Goal: Leave review/rating: Share an evaluation or opinion about a product, service, or content

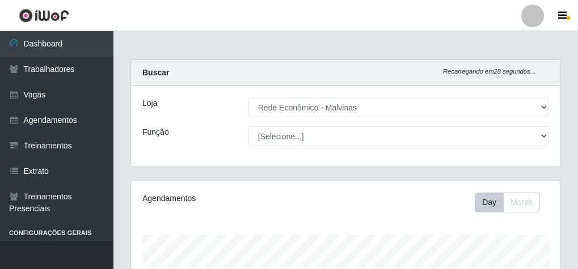
select select "194"
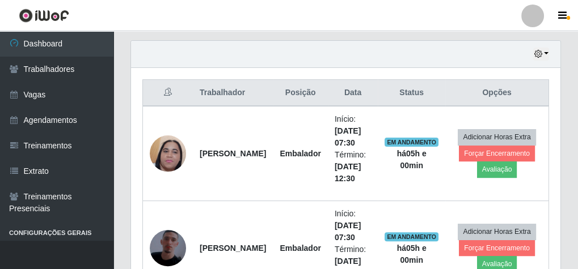
scroll to position [381, 0]
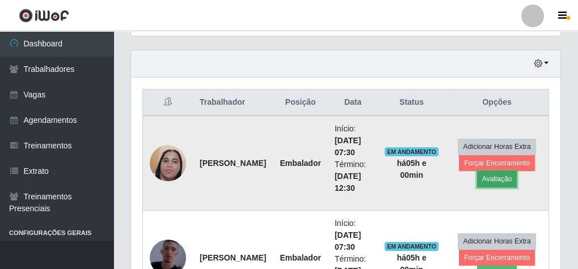
click at [488, 175] on button "Avaliação" at bounding box center [497, 179] width 40 height 16
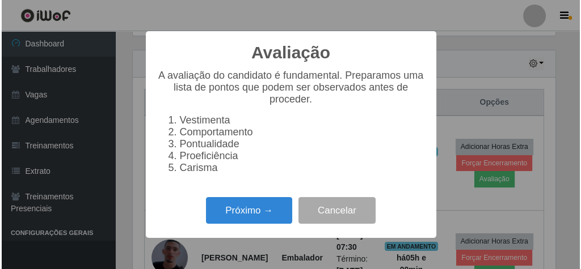
scroll to position [235, 425]
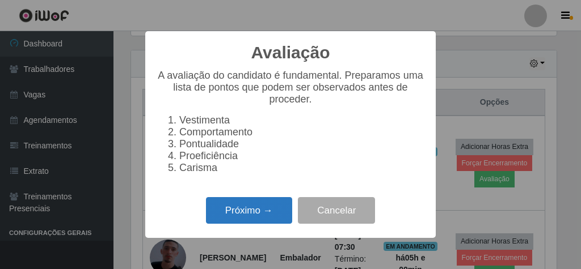
click at [288, 216] on button "Próximo →" at bounding box center [249, 210] width 86 height 27
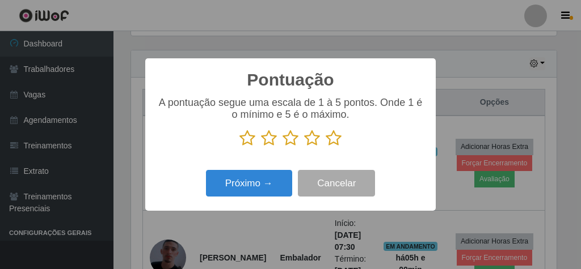
scroll to position [566677, 566486]
click at [329, 136] on icon at bounding box center [333, 138] width 16 height 17
click at [325, 147] on input "radio" at bounding box center [325, 147] width 0 height 0
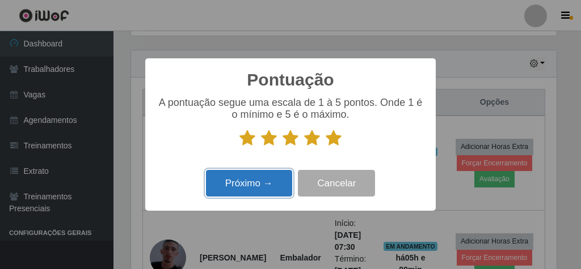
click at [270, 180] on button "Próximo →" at bounding box center [249, 183] width 86 height 27
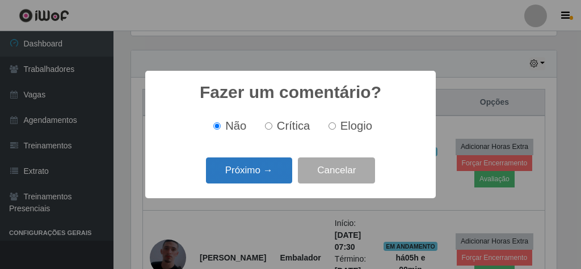
click at [249, 175] on button "Próximo →" at bounding box center [249, 171] width 86 height 27
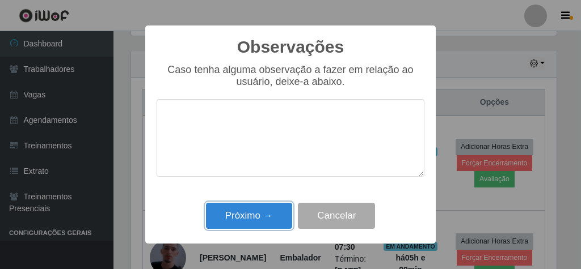
drag, startPoint x: 258, startPoint y: 228, endPoint x: 265, endPoint y: 220, distance: 10.9
click at [259, 227] on button "Próximo →" at bounding box center [249, 216] width 86 height 27
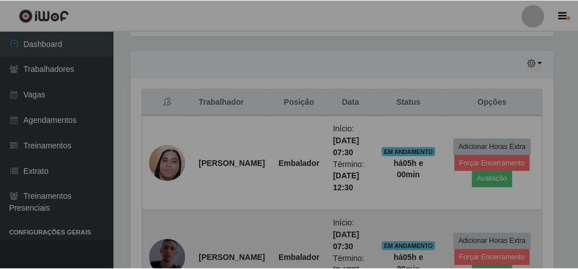
scroll to position [235, 429]
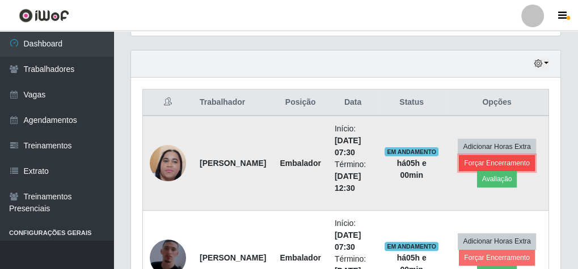
click at [493, 159] on button "Forçar Encerramento" at bounding box center [497, 163] width 76 height 16
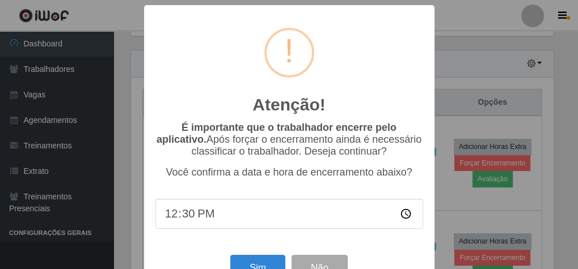
scroll to position [235, 425]
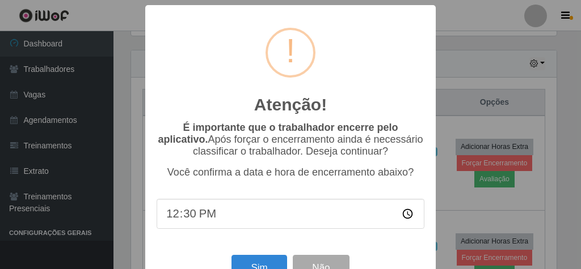
click at [270, 260] on div "Sim Não" at bounding box center [290, 268] width 268 height 32
click at [270, 265] on button "Sim" at bounding box center [258, 268] width 55 height 27
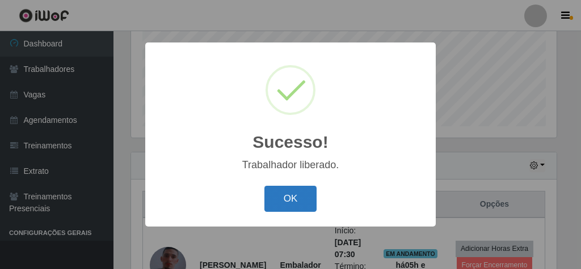
click at [300, 193] on button "OK" at bounding box center [290, 199] width 53 height 27
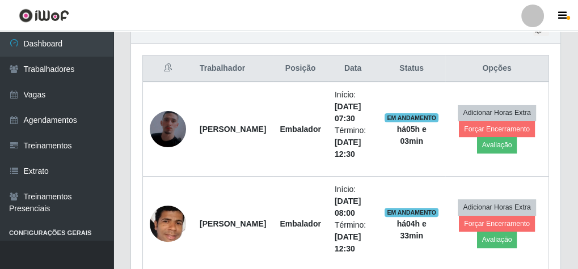
scroll to position [468, 0]
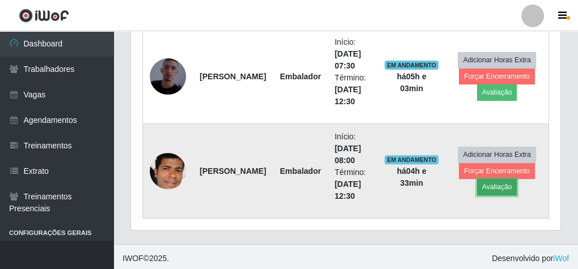
click at [484, 184] on button "Avaliação" at bounding box center [497, 187] width 40 height 16
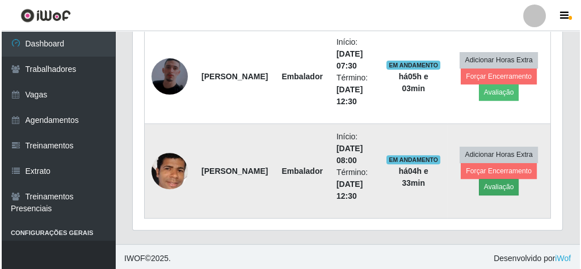
scroll to position [235, 425]
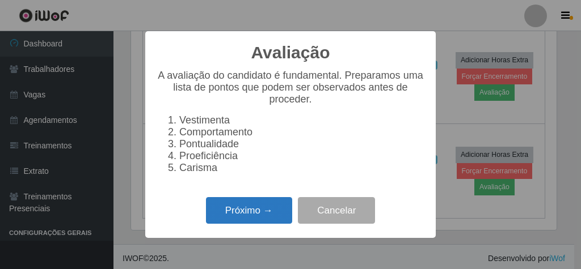
click at [268, 221] on button "Próximo →" at bounding box center [249, 210] width 86 height 27
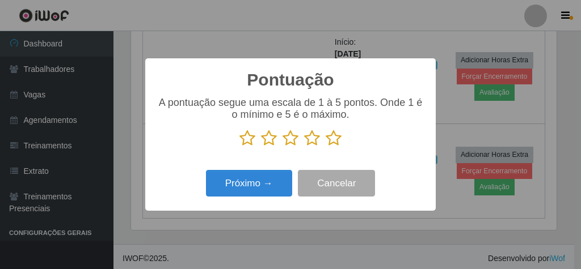
scroll to position [566677, 566486]
click at [340, 143] on icon at bounding box center [333, 138] width 16 height 17
click at [325, 147] on input "radio" at bounding box center [325, 147] width 0 height 0
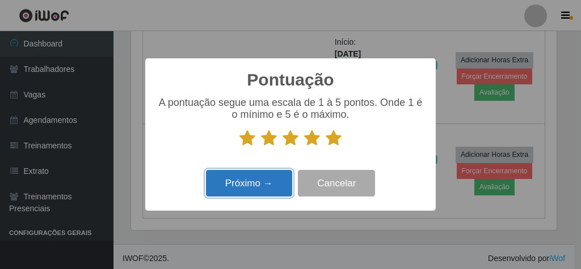
click at [275, 183] on button "Próximo →" at bounding box center [249, 183] width 86 height 27
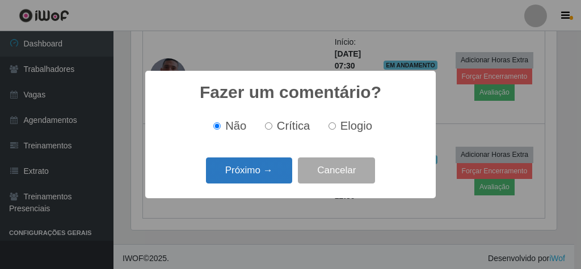
click at [274, 168] on button "Próximo →" at bounding box center [249, 171] width 86 height 27
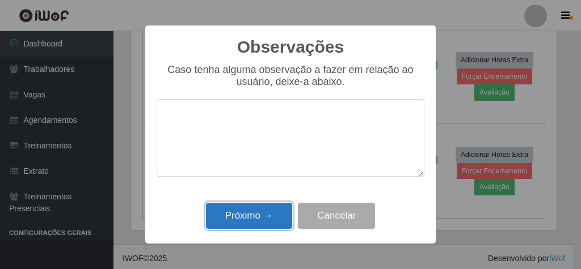
click at [255, 221] on button "Próximo →" at bounding box center [249, 216] width 86 height 27
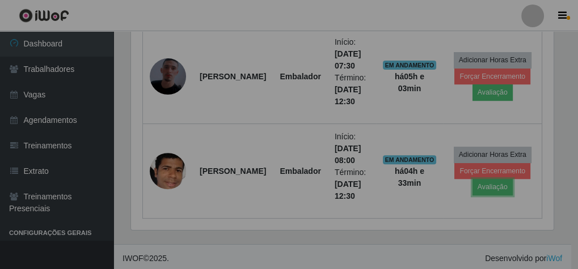
scroll to position [235, 429]
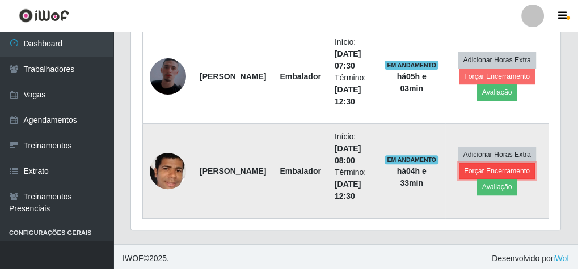
click at [499, 166] on button "Forçar Encerramento" at bounding box center [497, 171] width 76 height 16
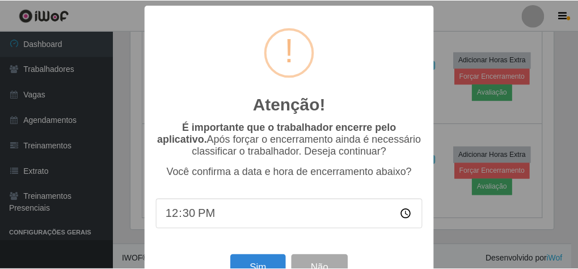
scroll to position [37, 0]
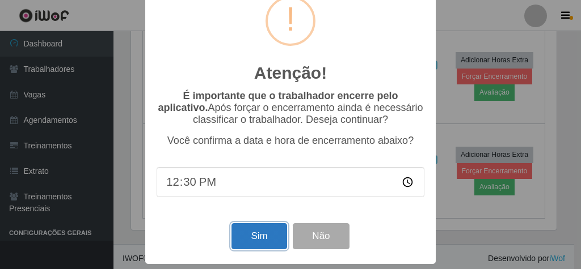
click at [258, 228] on button "Sim" at bounding box center [258, 236] width 55 height 27
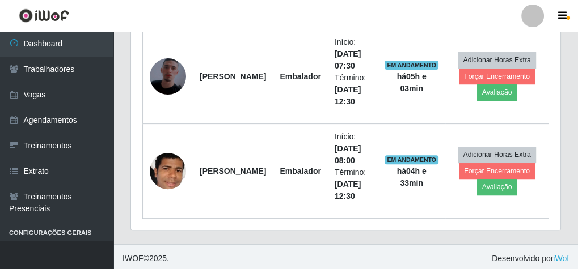
scroll to position [235, 425]
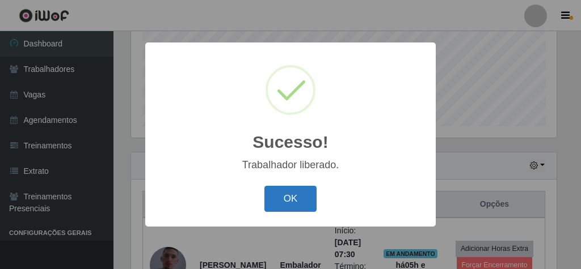
click at [289, 207] on button "OK" at bounding box center [290, 199] width 53 height 27
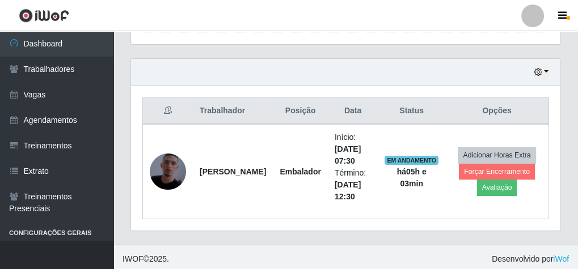
scroll to position [374, 0]
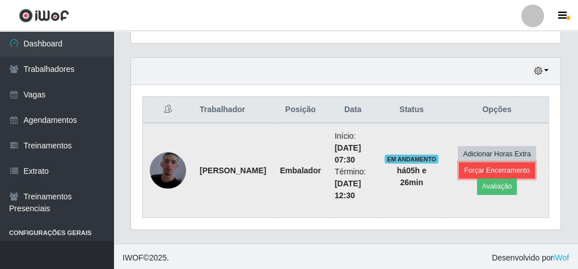
click at [498, 164] on button "Forçar Encerramento" at bounding box center [497, 171] width 76 height 16
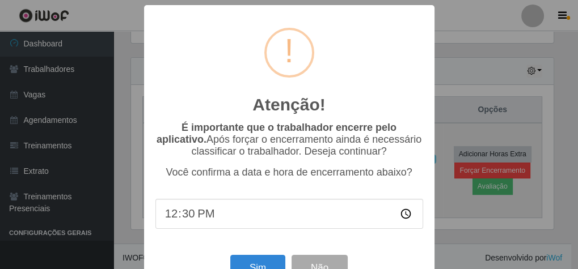
scroll to position [235, 425]
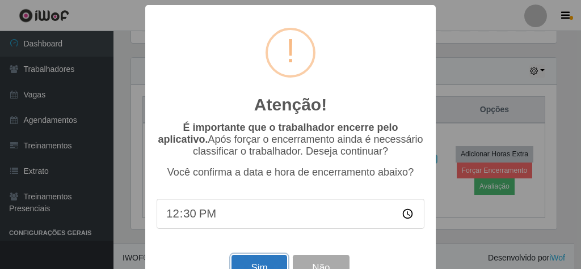
click at [256, 262] on button "Sim" at bounding box center [258, 268] width 55 height 27
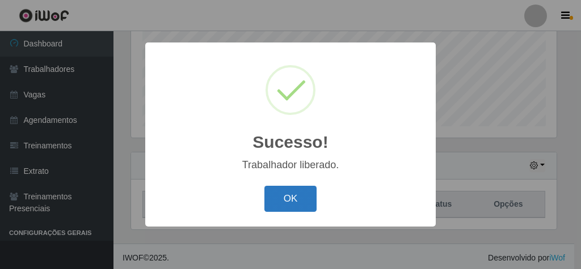
click at [309, 198] on button "OK" at bounding box center [290, 199] width 53 height 27
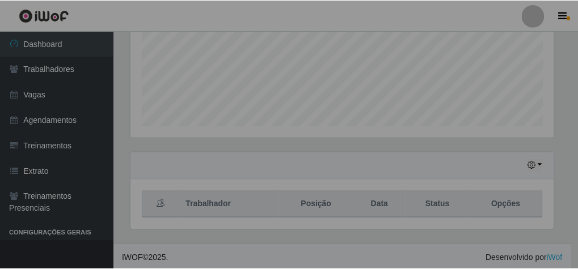
scroll to position [235, 429]
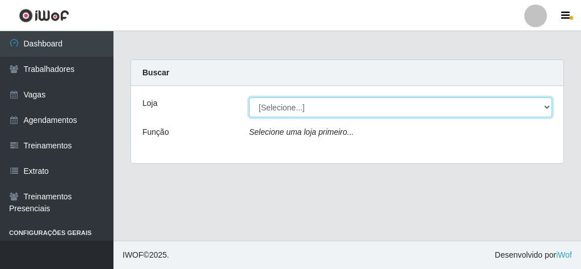
click at [300, 104] on select "[Selecione...] Rede Econômico - Malvinas Rede Econômico - Prata" at bounding box center [400, 108] width 303 height 20
select select "194"
click at [249, 98] on select "[Selecione...] Rede Econômico - Malvinas Rede Econômico - Prata" at bounding box center [400, 108] width 303 height 20
